Goal: Task Accomplishment & Management: Use online tool/utility

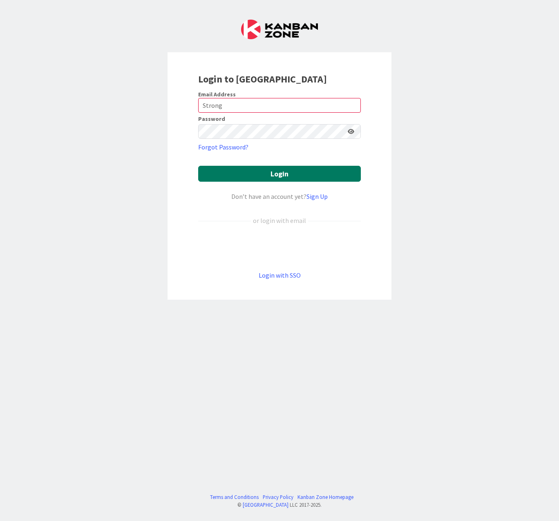
click at [279, 179] on button "Login" at bounding box center [279, 174] width 163 height 16
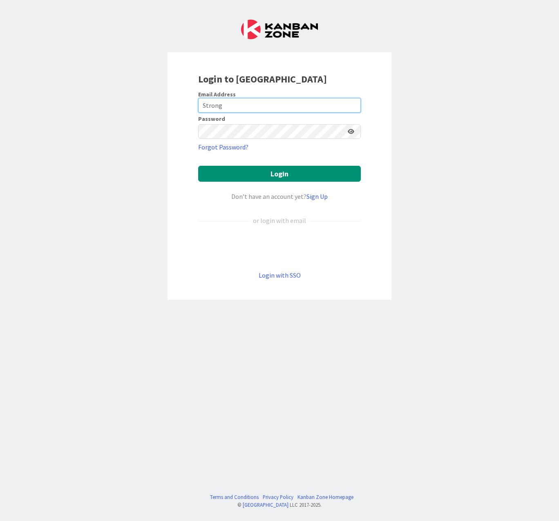
drag, startPoint x: 233, startPoint y: 103, endPoint x: 186, endPoint y: 104, distance: 47.0
click at [186, 104] on div "Login to [GEOGRAPHIC_DATA] Email Address Strong Password Forgot Password? Login…" at bounding box center [280, 176] width 224 height 248
type input "[PERSON_NAME][EMAIL_ADDRESS][PERSON_NAME][DOMAIN_NAME]"
click at [350, 131] on icon at bounding box center [351, 132] width 7 height 6
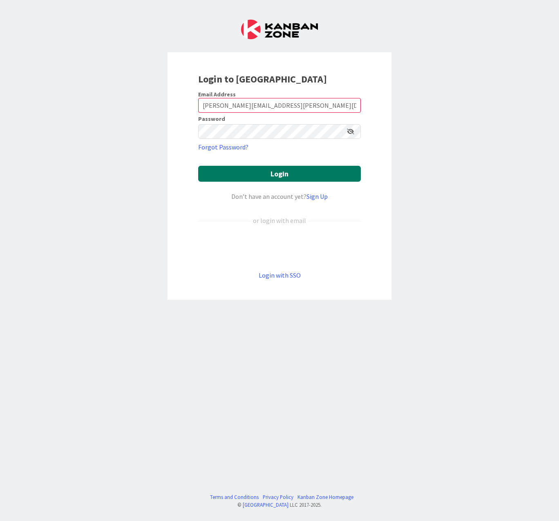
click at [298, 174] on button "Login" at bounding box center [279, 174] width 163 height 16
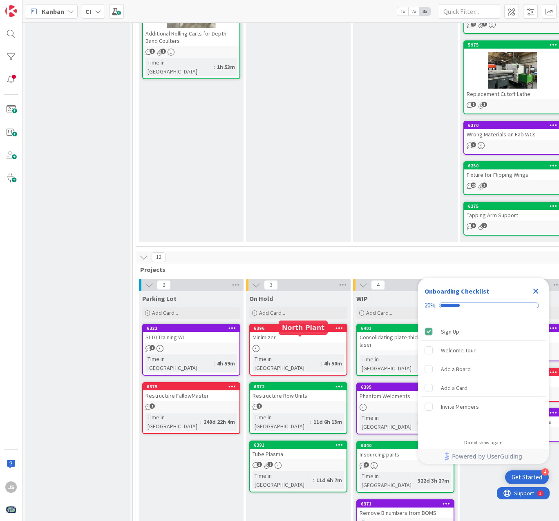
scroll to position [369, 0]
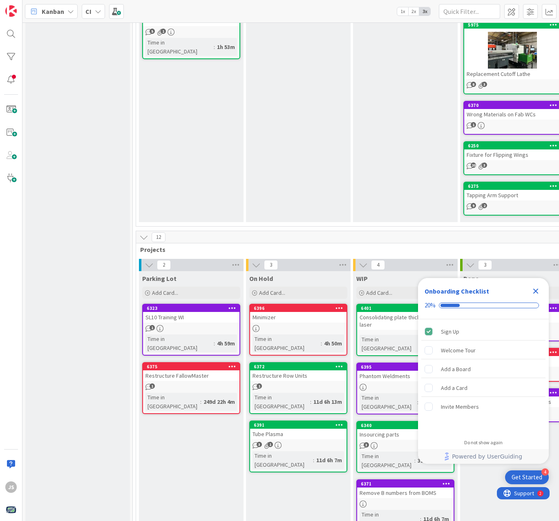
click at [537, 290] on icon "Close Checklist" at bounding box center [535, 291] width 5 height 5
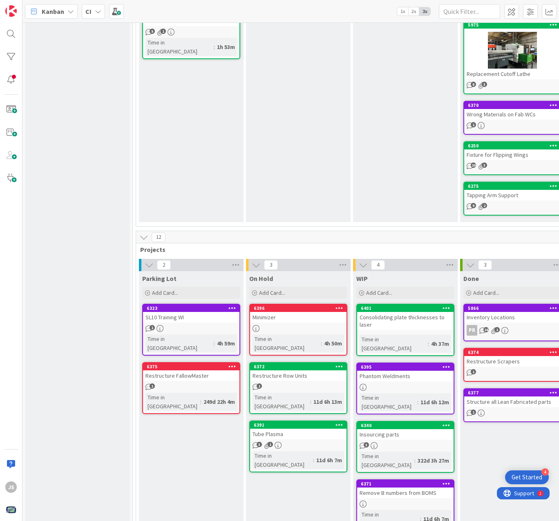
scroll to position [0, 0]
click at [409, 326] on div "Consolidating plate thicknesses to laser" at bounding box center [405, 321] width 96 height 18
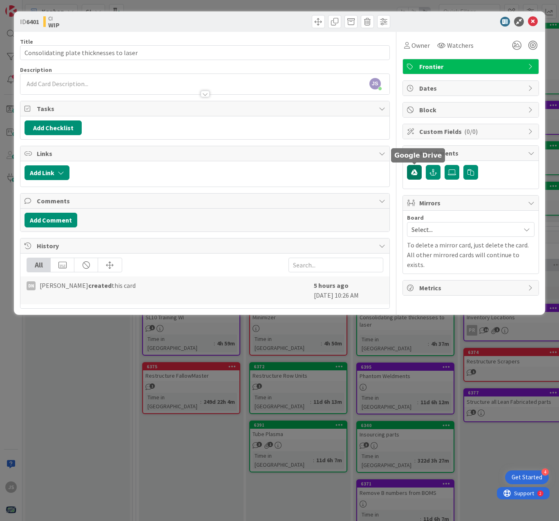
click at [416, 173] on icon "button" at bounding box center [414, 172] width 7 height 7
click at [418, 22] on div at bounding box center [466, 22] width 145 height 10
click at [465, 89] on span "Dates" at bounding box center [471, 88] width 105 height 10
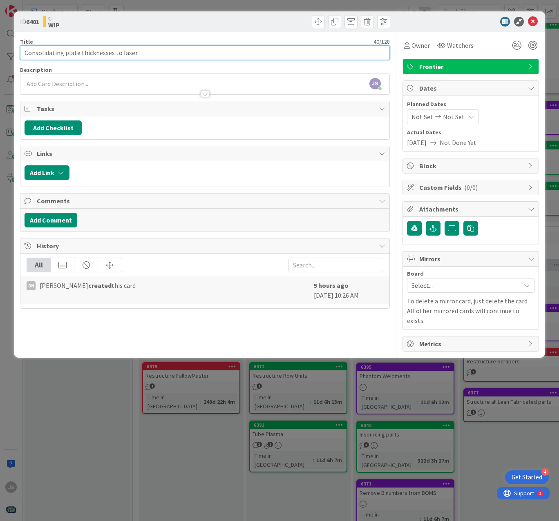
click at [138, 53] on input "Consolidating plate thicknesses to laser" at bounding box center [205, 52] width 370 height 15
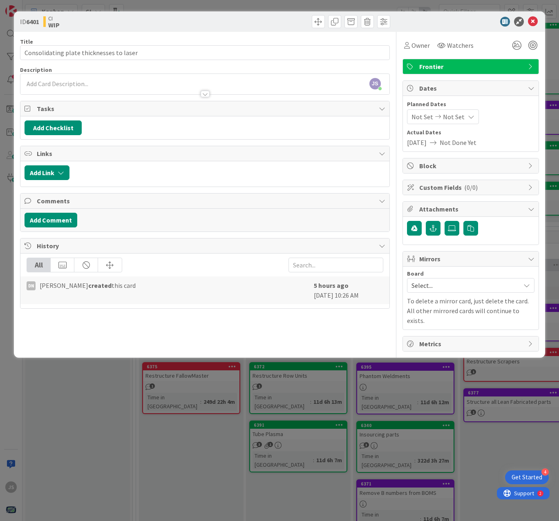
click at [527, 286] on icon at bounding box center [526, 285] width 7 height 7
click at [229, 166] on div at bounding box center [230, 172] width 312 height 15
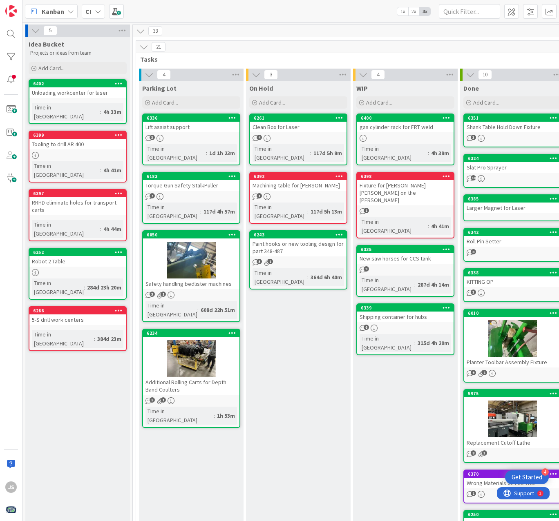
click at [313, 139] on div "4" at bounding box center [298, 138] width 96 height 7
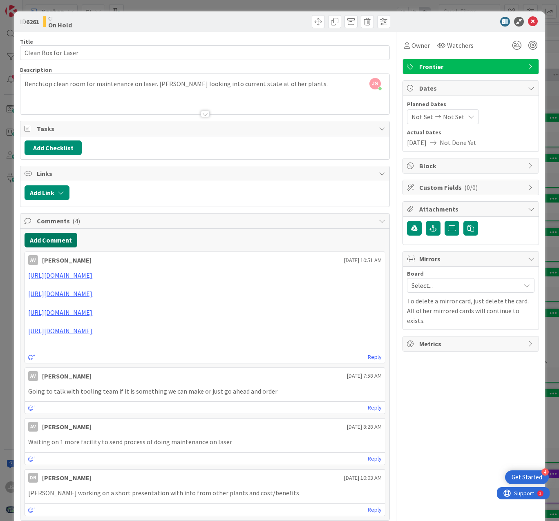
click at [51, 240] on button "Add Comment" at bounding box center [51, 240] width 53 height 15
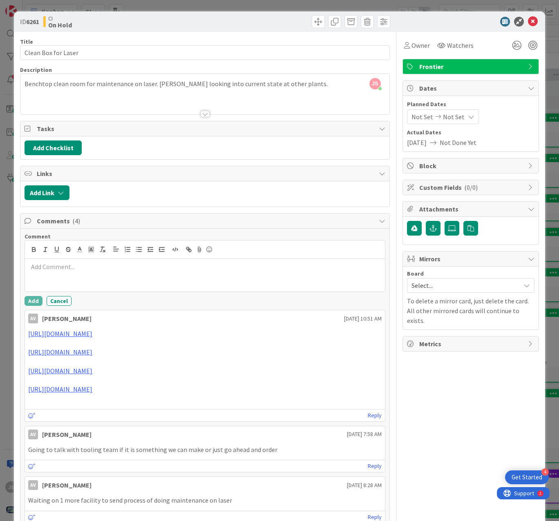
click at [82, 222] on span "Comments ( 4 )" at bounding box center [206, 221] width 338 height 10
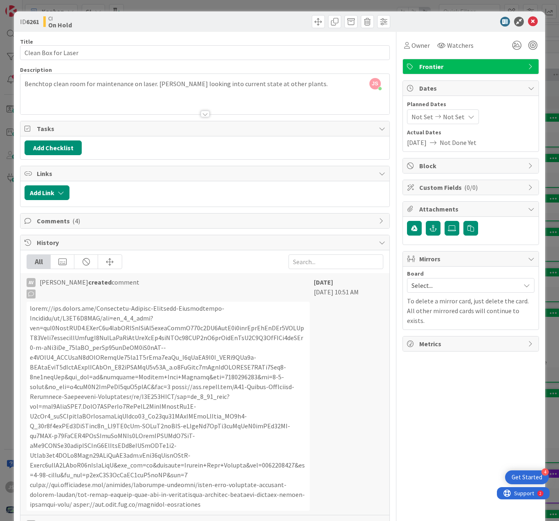
click at [85, 221] on span "Comments ( 4 )" at bounding box center [206, 221] width 338 height 10
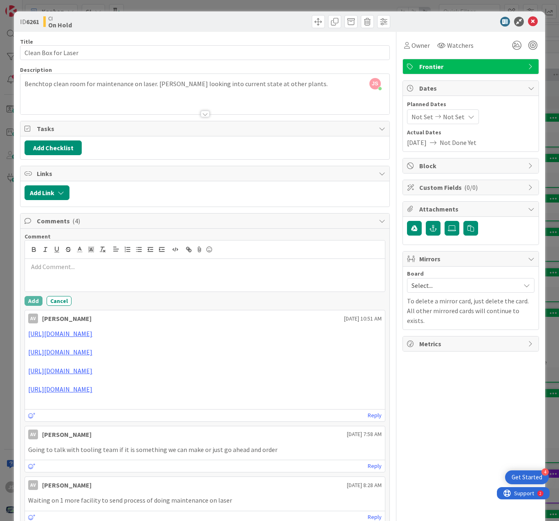
click at [72, 270] on p at bounding box center [204, 266] width 353 height 9
click at [328, 87] on div "JS [PERSON_NAME] just joined Benchtop clean room for maintenance on laser. [PER…" at bounding box center [204, 94] width 369 height 40
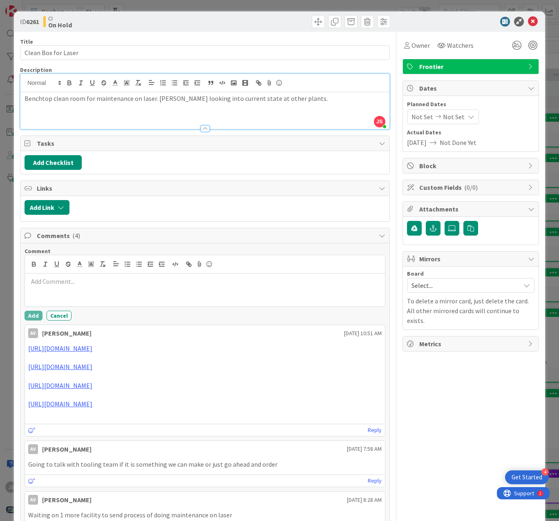
click at [325, 110] on div "Benchtop clean room for maintenance on laser. [PERSON_NAME] looking into curren…" at bounding box center [204, 110] width 369 height 37
click at [375, 122] on span "JS" at bounding box center [379, 121] width 11 height 11
click at [316, 102] on p "Benchtop clean room for maintenance on laser. [PERSON_NAME] looking into curren…" at bounding box center [205, 98] width 361 height 9
drag, startPoint x: 278, startPoint y: 172, endPoint x: 269, endPoint y: 169, distance: 9.0
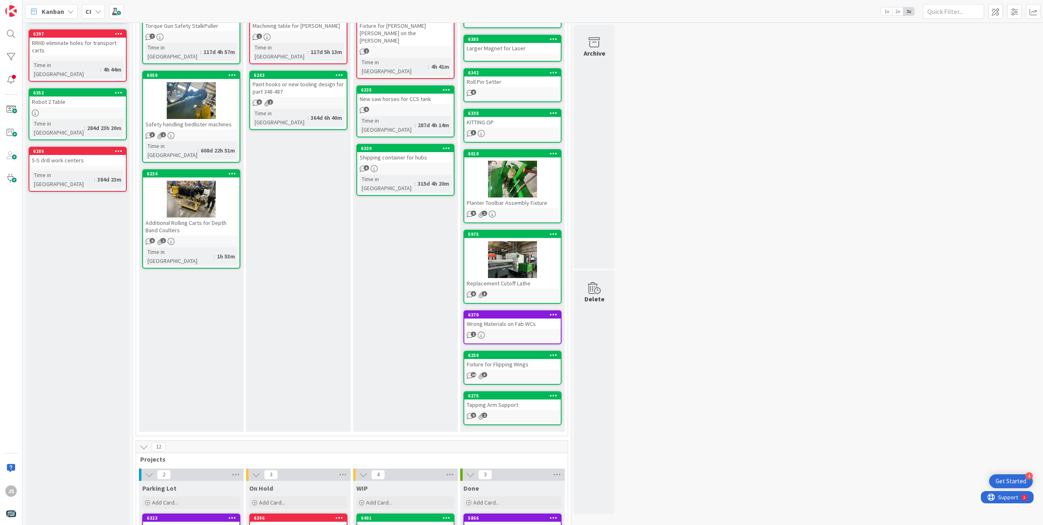
scroll to position [191, 0]
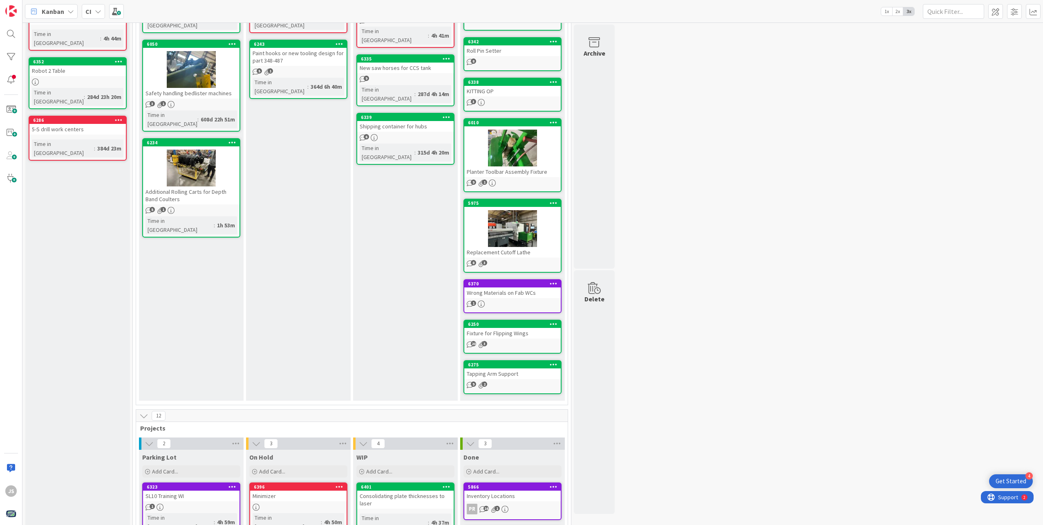
click at [504, 375] on div "Tapping Arm Support" at bounding box center [512, 373] width 96 height 11
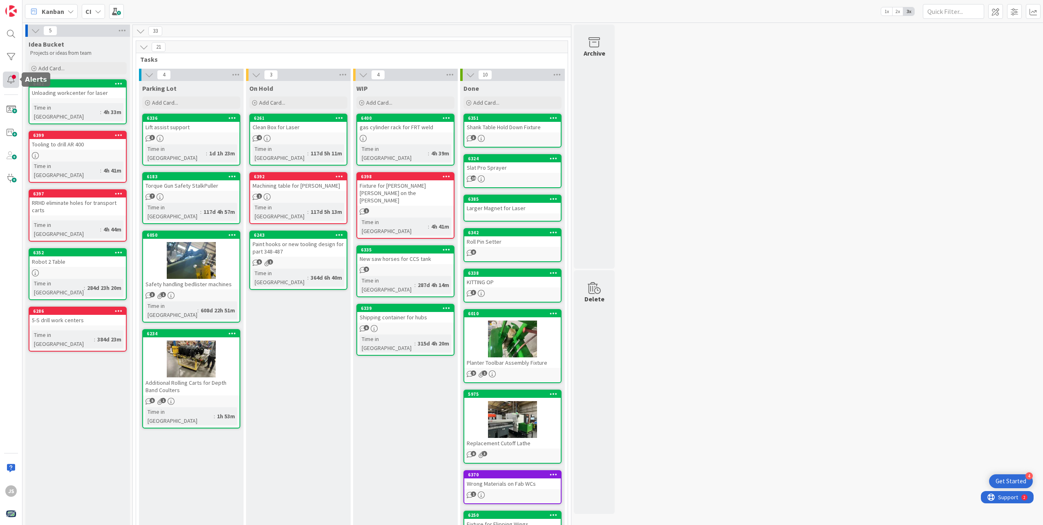
click at [16, 78] on div at bounding box center [11, 79] width 16 height 16
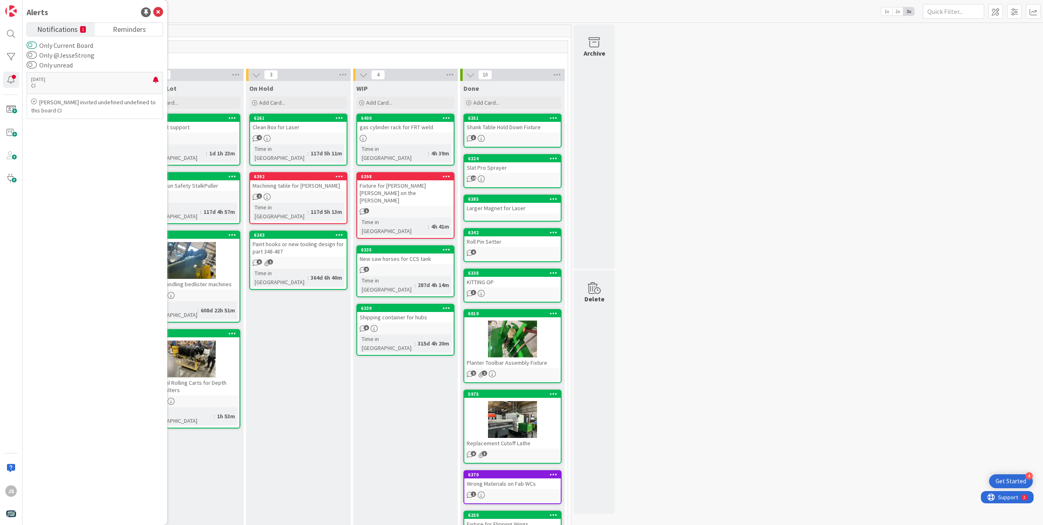
click at [32, 45] on button "Only Current Board" at bounding box center [32, 45] width 10 height 8
click at [33, 54] on button "Only @JesseStrong" at bounding box center [32, 55] width 10 height 8
click at [33, 65] on button "Only unread" at bounding box center [32, 65] width 10 height 8
click at [34, 47] on button "Only Current Board" at bounding box center [32, 45] width 10 height 8
click at [30, 56] on button "Only @JesseStrong" at bounding box center [32, 55] width 10 height 8
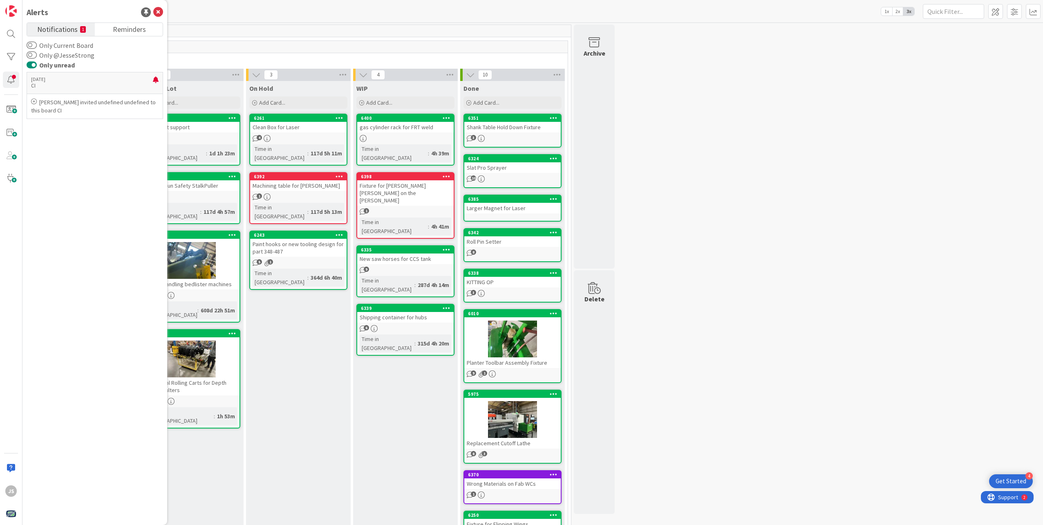
click at [31, 64] on button "Only unread" at bounding box center [32, 65] width 10 height 8
click at [52, 82] on p "[DATE]" at bounding box center [92, 79] width 122 height 6
click at [9, 76] on div at bounding box center [11, 79] width 16 height 16
click at [558, 192] on div "5 Idea Bucket Projects or ideas from team Add Card... 6402 Unloading workcenter…" at bounding box center [532, 473] width 1017 height 896
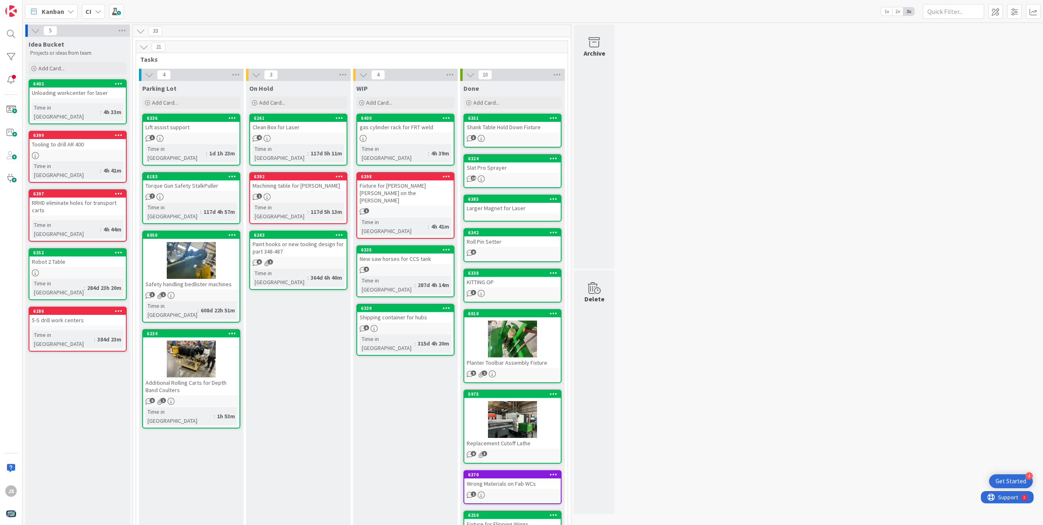
click at [257, 76] on icon at bounding box center [256, 74] width 9 height 9
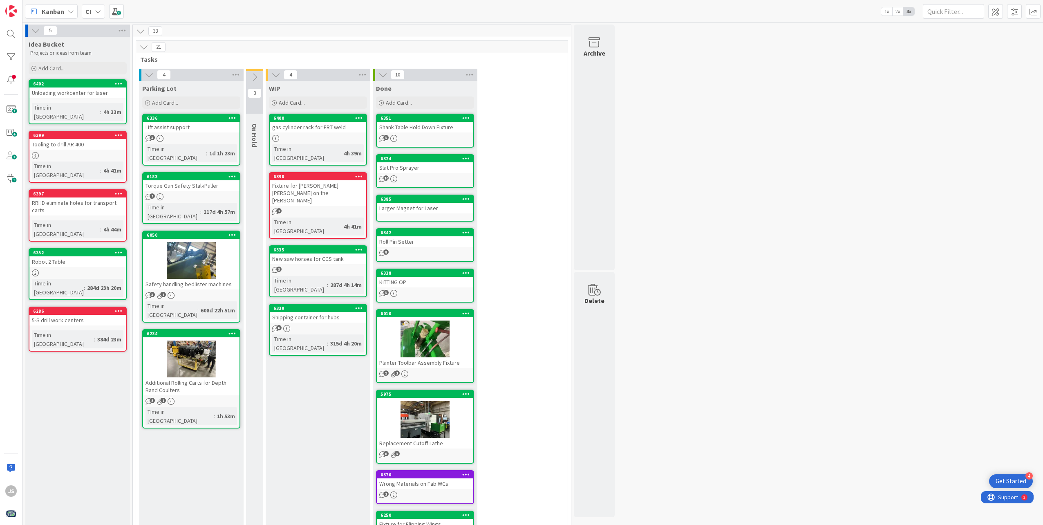
click at [257, 76] on icon at bounding box center [254, 77] width 9 height 9
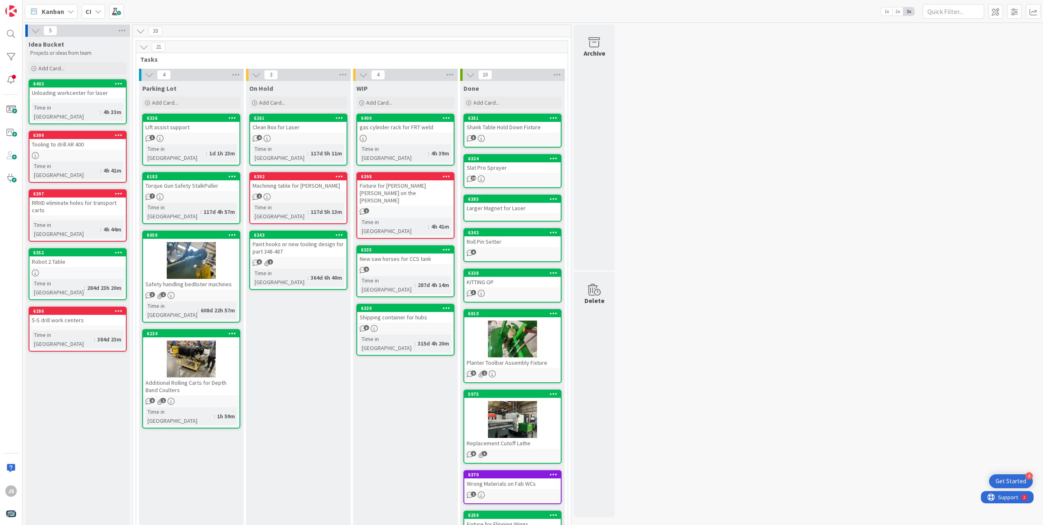
click at [420, 134] on div "6400 gas cylinder rack for FRT weld Time in [GEOGRAPHIC_DATA] : 4h 39m" at bounding box center [405, 140] width 98 height 52
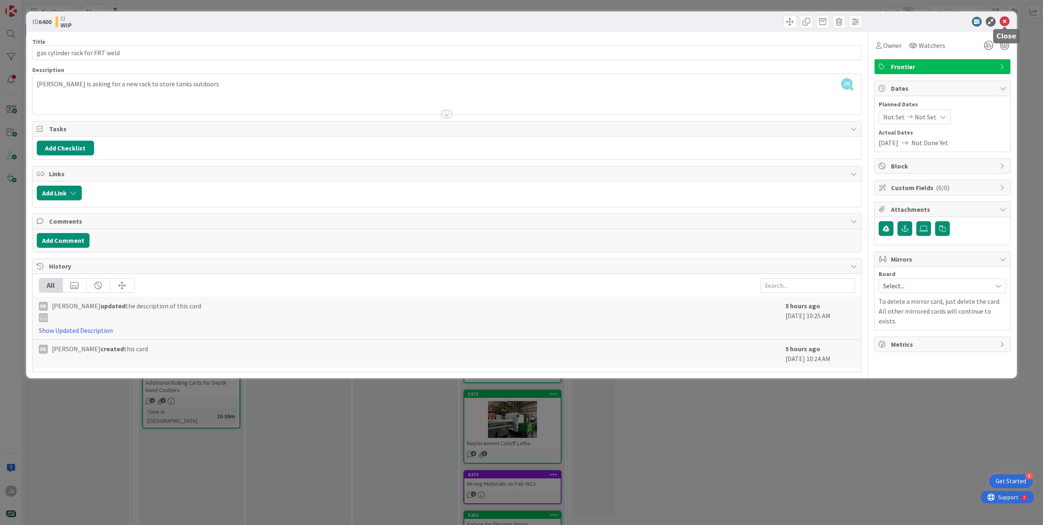
click at [558, 20] on icon at bounding box center [1004, 22] width 10 height 10
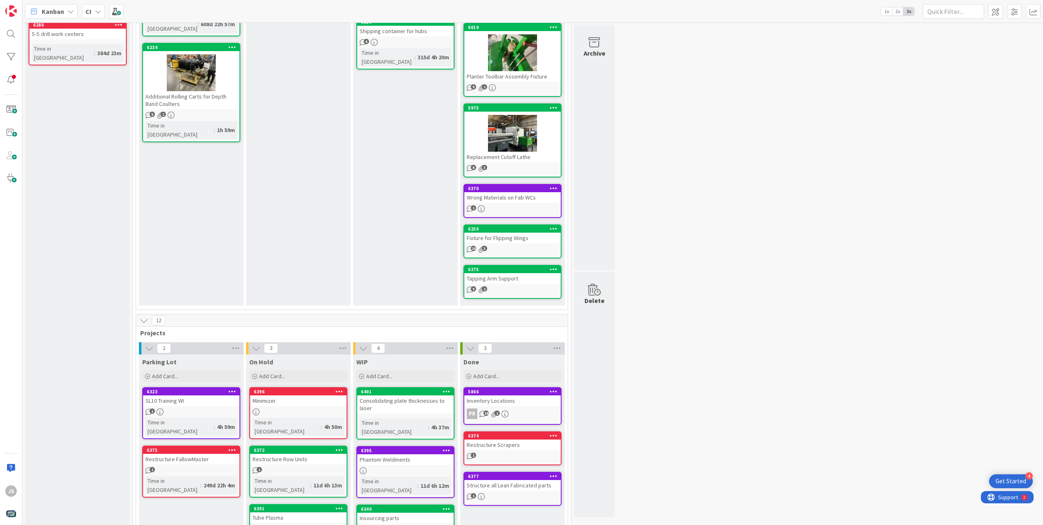
scroll to position [360, 0]
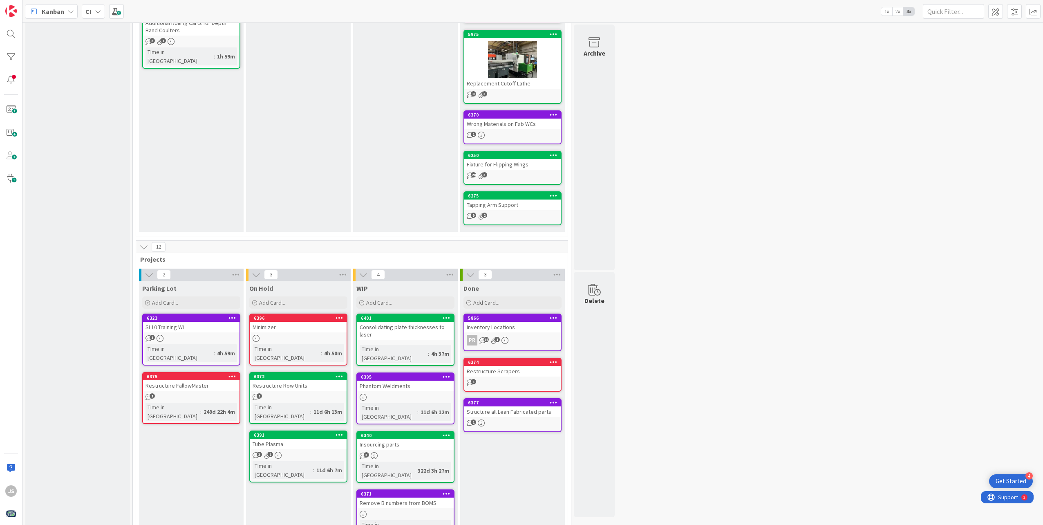
click at [406, 340] on div "6401 Consolidating plate thicknesses to laser Time in Column : 4h 37m" at bounding box center [405, 339] width 98 height 52
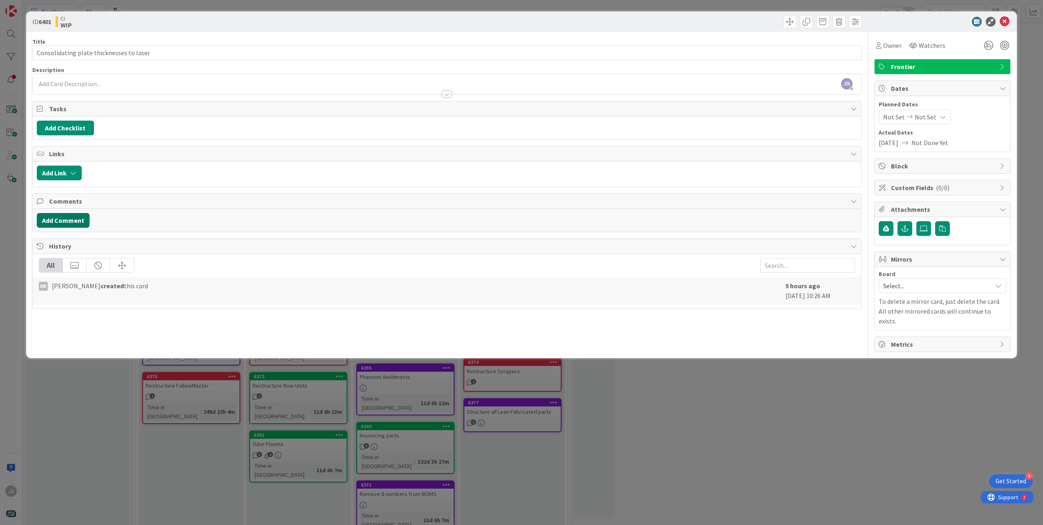
click at [56, 215] on button "Add Comment" at bounding box center [63, 220] width 53 height 15
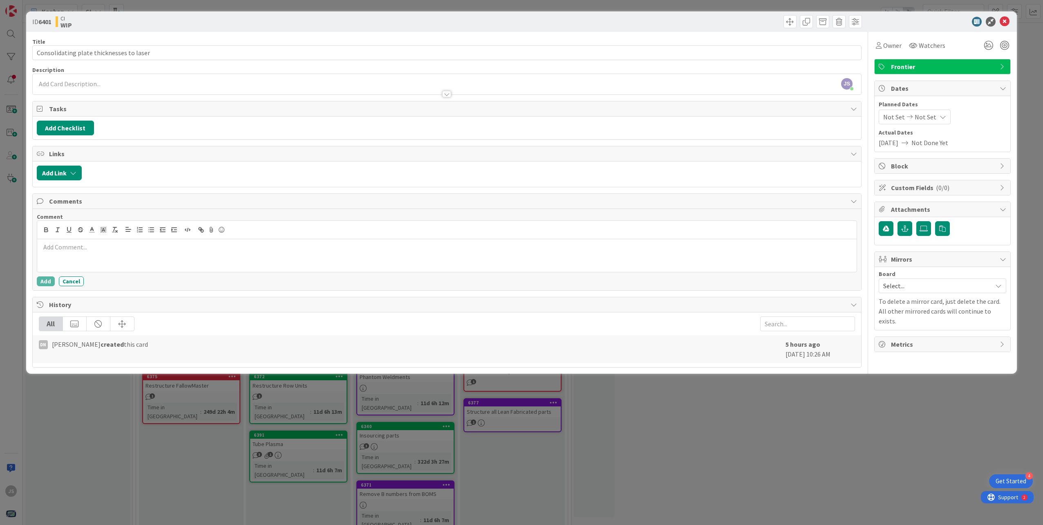
click at [64, 246] on p at bounding box center [446, 246] width 813 height 9
click at [47, 283] on button "Add" at bounding box center [46, 281] width 18 height 10
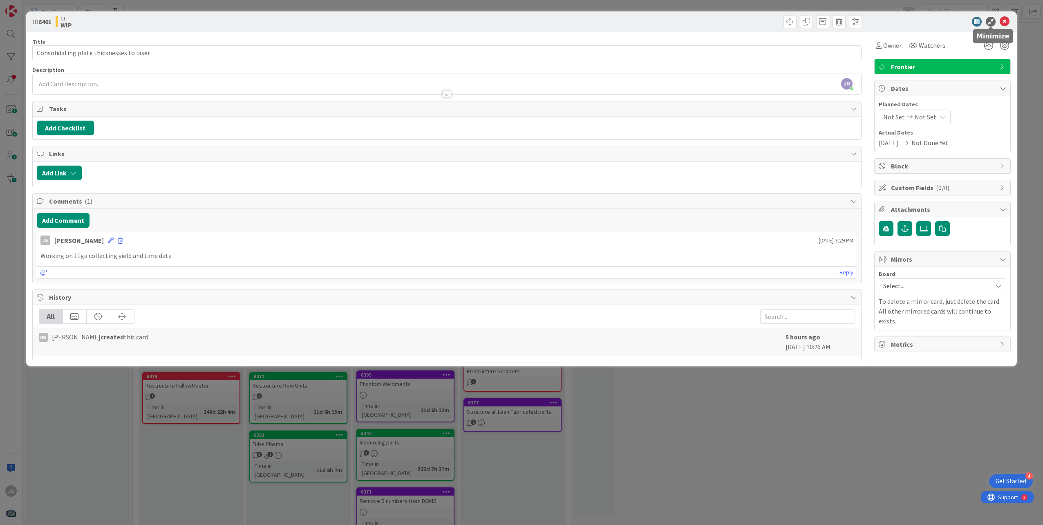
click at [558, 23] on icon at bounding box center [990, 22] width 10 height 10
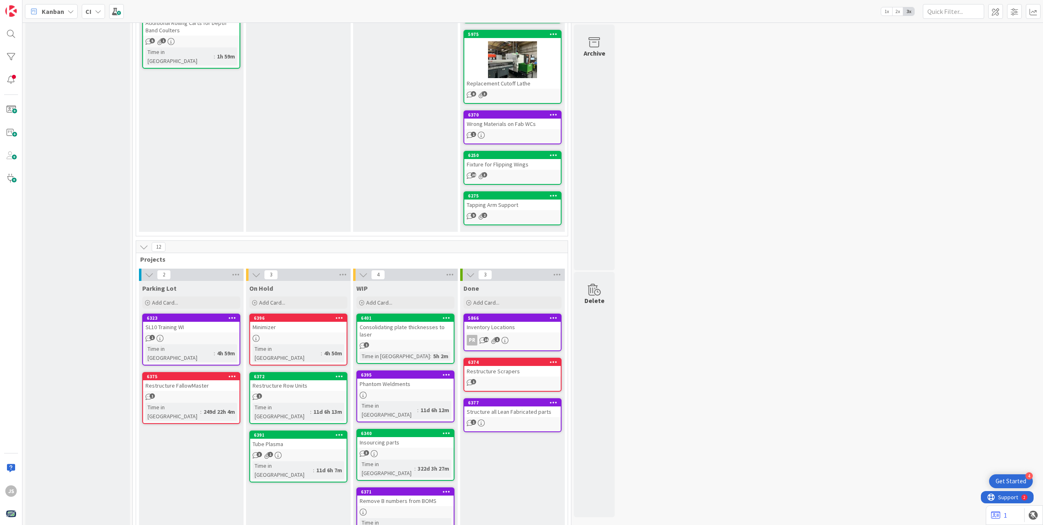
click at [558, 482] on div "Get Started" at bounding box center [1010, 481] width 31 height 8
click at [558, 494] on span "Support" at bounding box center [1007, 496] width 20 height 10
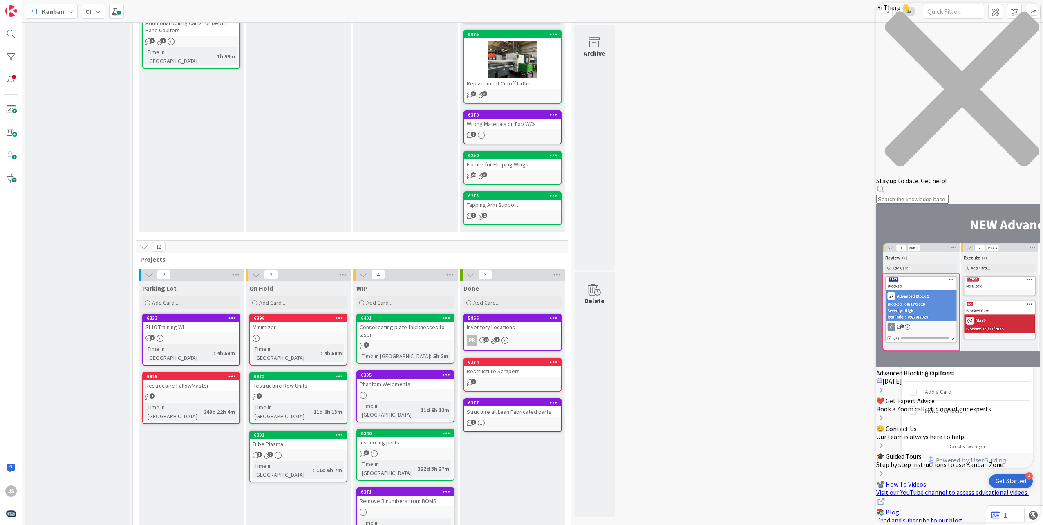
click at [558, 255] on div "5 Idea Bucket Projects or ideas from team Add Card... 6402 Unloading workcenter…" at bounding box center [532, 112] width 1017 height 894
click at [558, 14] on div "close resource center" at bounding box center [957, 93] width 163 height 165
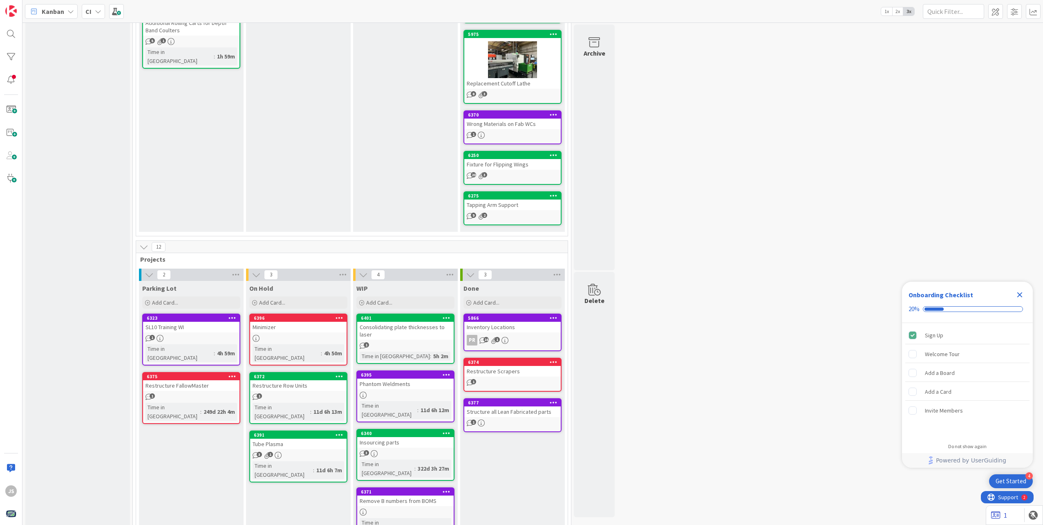
click at [558, 514] on icon at bounding box center [995, 515] width 9 height 8
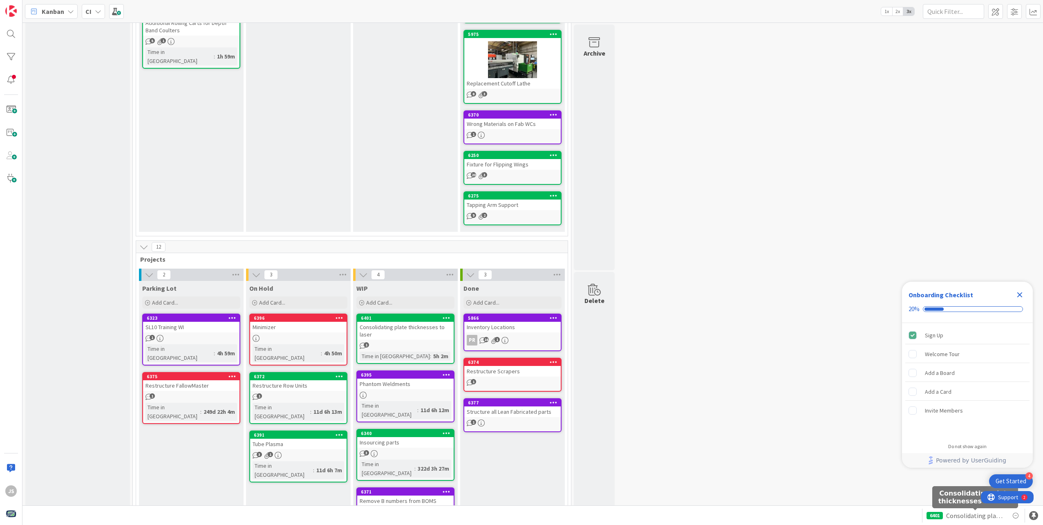
click at [558, 518] on span "Consolidating plate thicknesses to laser" at bounding box center [975, 515] width 58 height 10
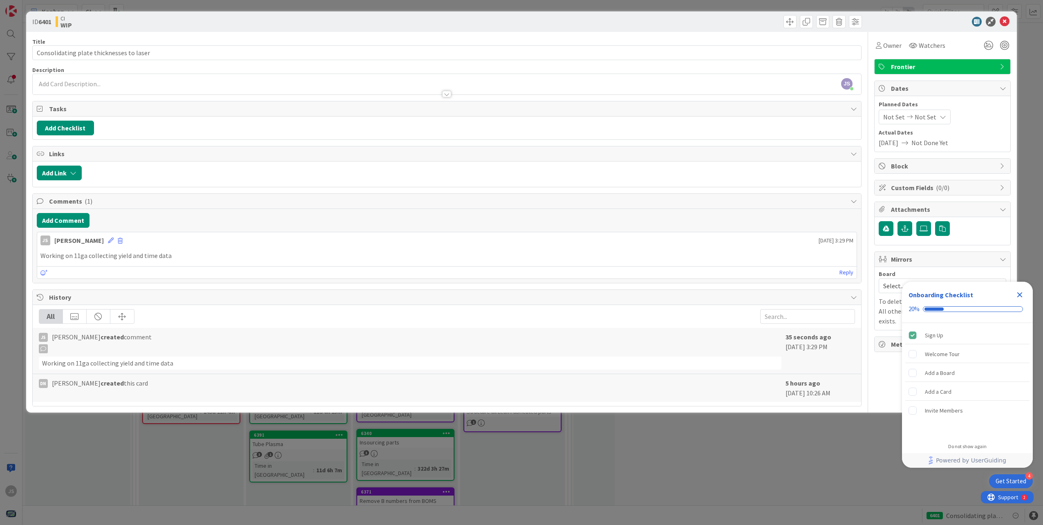
click at [558, 107] on icon at bounding box center [853, 108] width 7 height 7
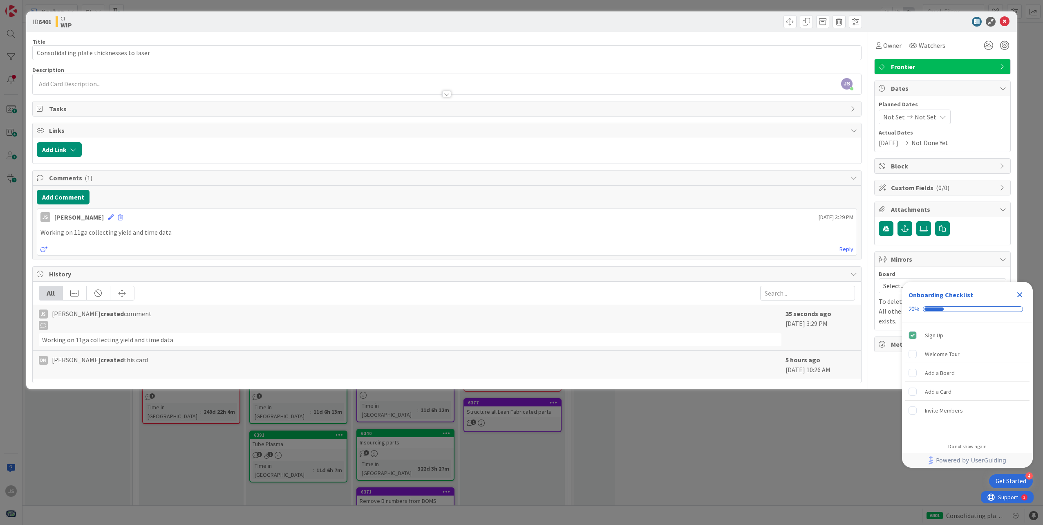
click at [558, 107] on icon at bounding box center [853, 108] width 7 height 7
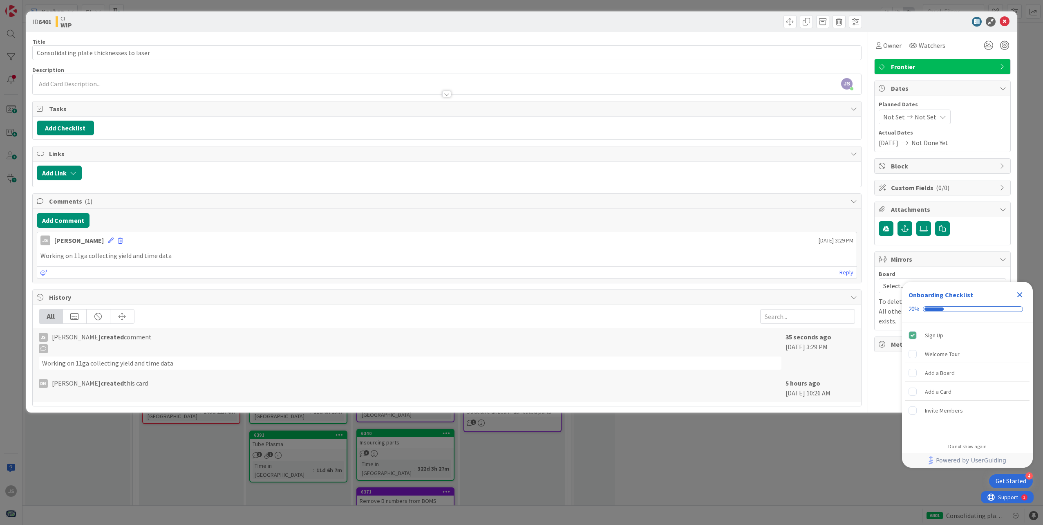
drag, startPoint x: 911, startPoint y: 22, endPoint x: 887, endPoint y: 16, distance: 25.1
click at [558, 16] on div "ID 6401 CI WIP" at bounding box center [521, 21] width 990 height 20
click at [558, 295] on icon "Close Checklist" at bounding box center [1019, 294] width 5 height 5
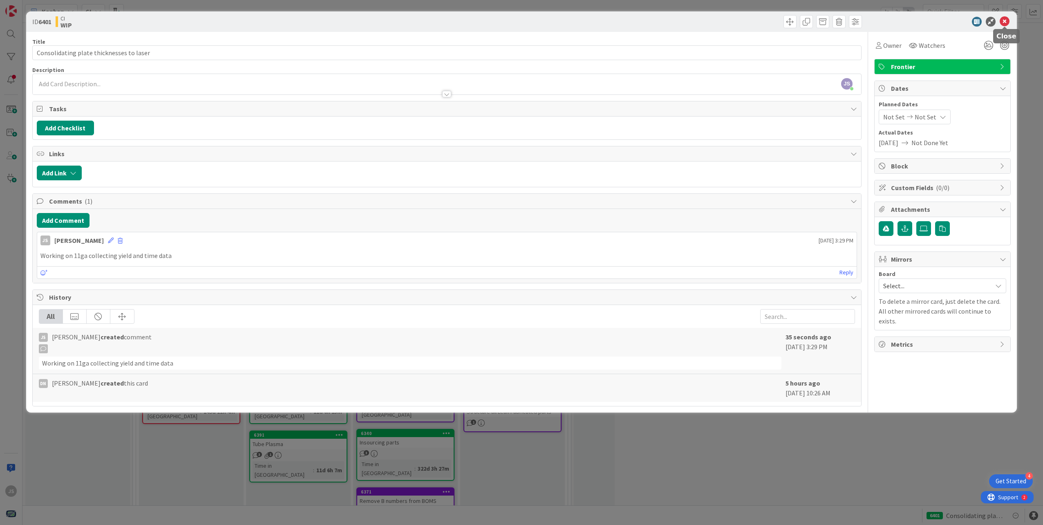
click at [558, 21] on icon at bounding box center [1004, 22] width 10 height 10
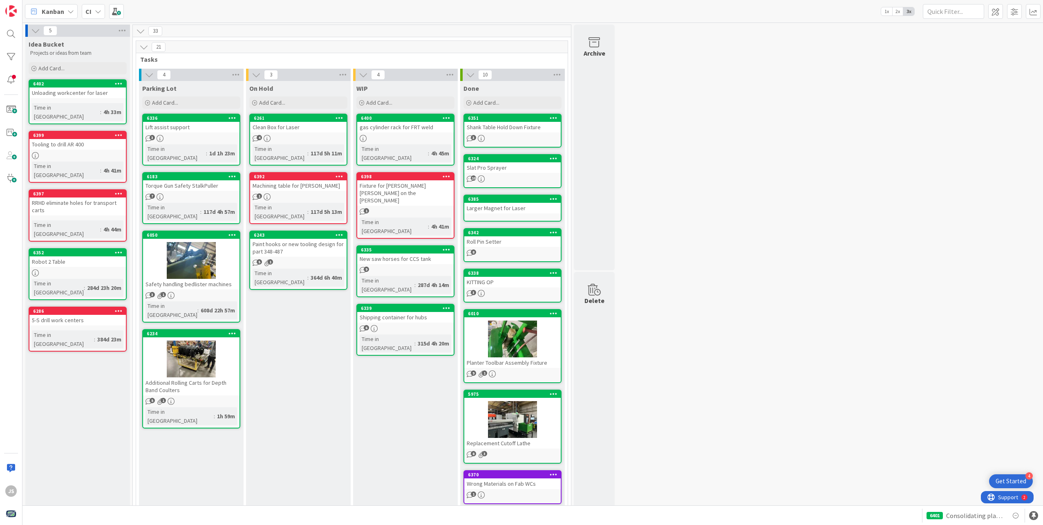
click at [377, 266] on div "9" at bounding box center [405, 269] width 96 height 7
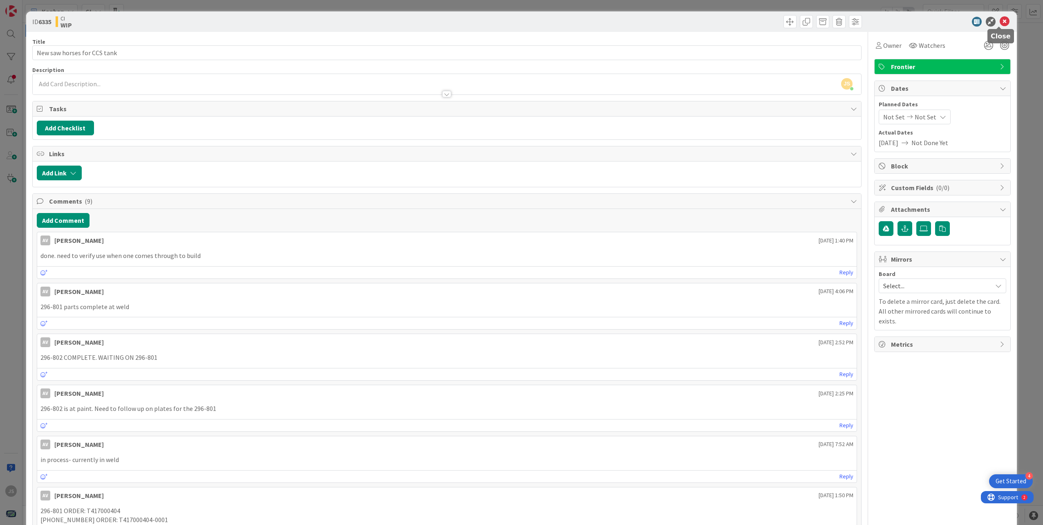
drag, startPoint x: 1002, startPoint y: 18, endPoint x: 1002, endPoint y: 24, distance: 6.1
click at [558, 19] on icon at bounding box center [1004, 22] width 10 height 10
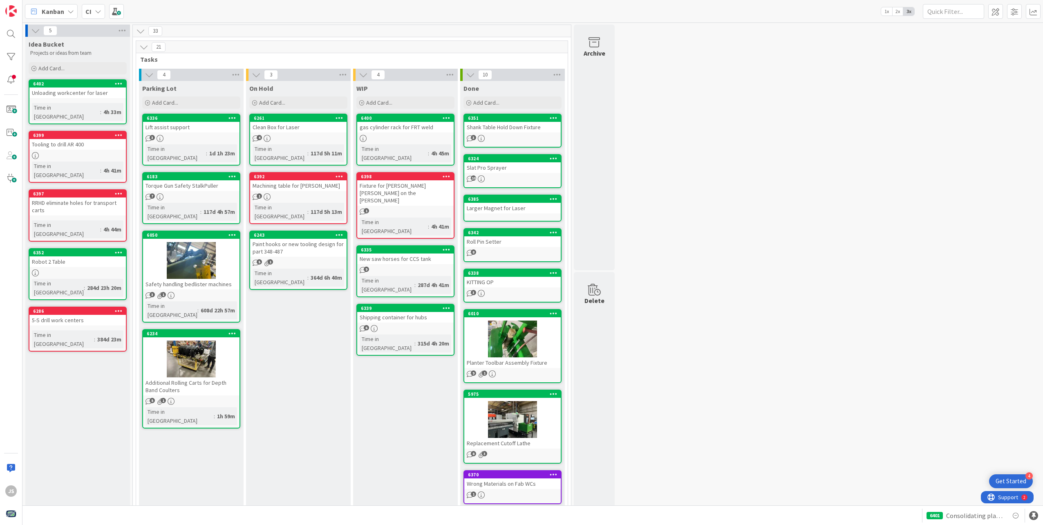
click at [179, 193] on div "7" at bounding box center [191, 196] width 96 height 7
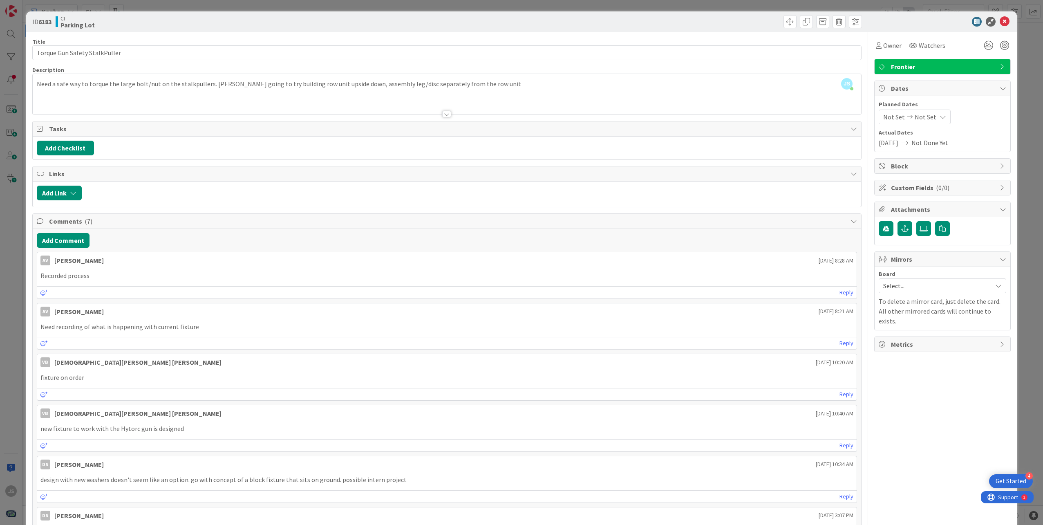
click at [558, 20] on icon at bounding box center [1004, 22] width 10 height 10
